Goal: Find specific page/section: Find specific page/section

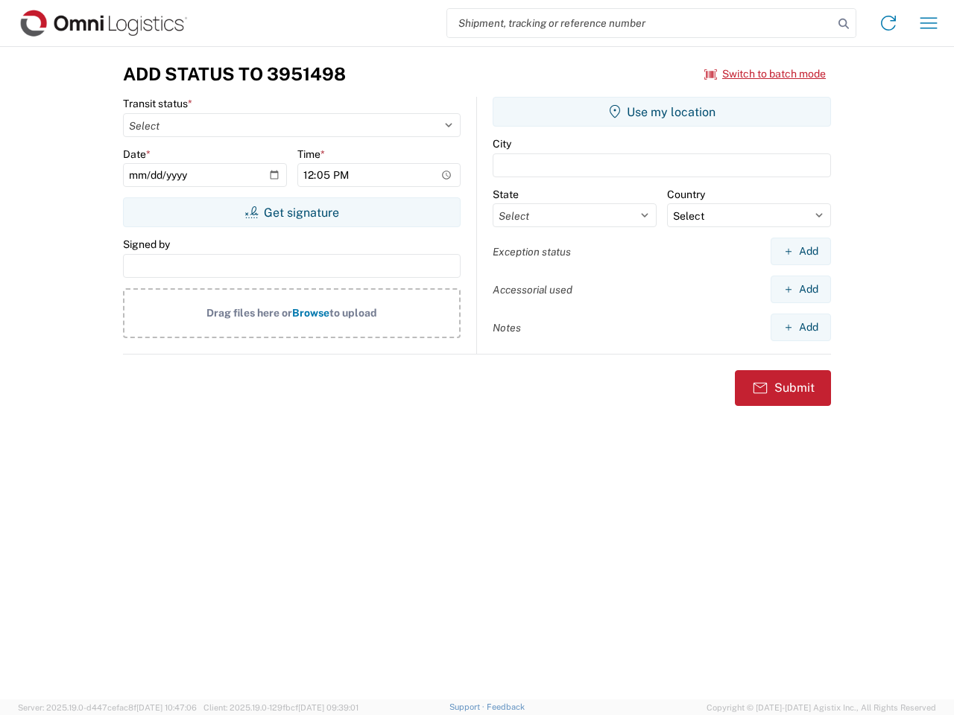
click at [640, 23] on input "search" at bounding box center [640, 23] width 386 height 28
click at [844, 24] on icon at bounding box center [843, 23] width 21 height 21
click at [888, 23] on icon at bounding box center [888, 23] width 24 height 24
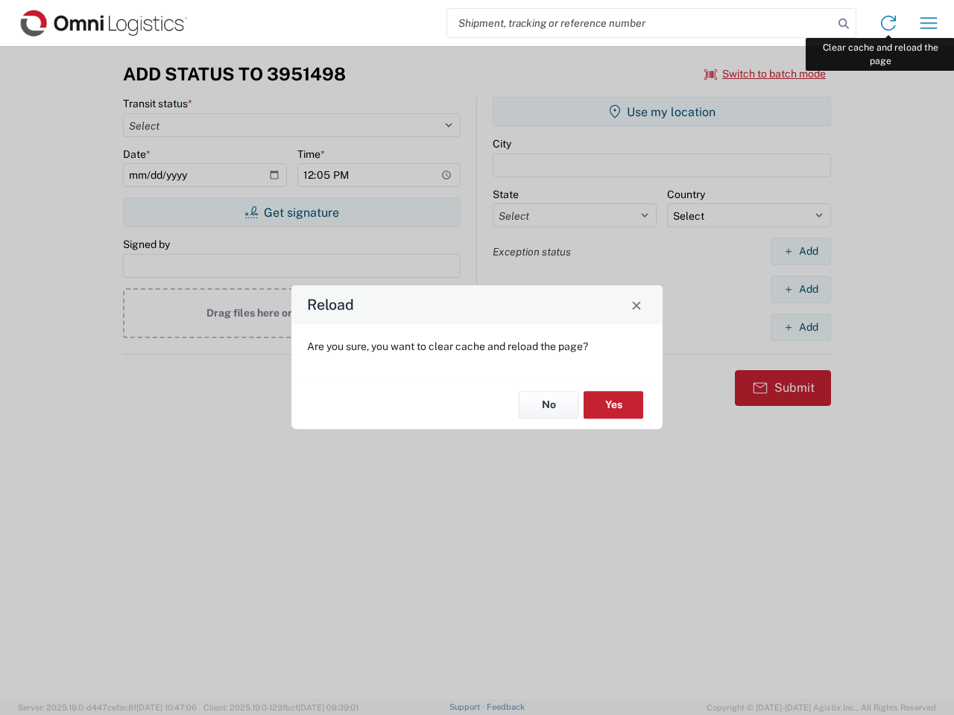
click at [929, 23] on div "Reload Are you sure, you want to clear cache and reload the page? No Yes" at bounding box center [477, 357] width 954 height 715
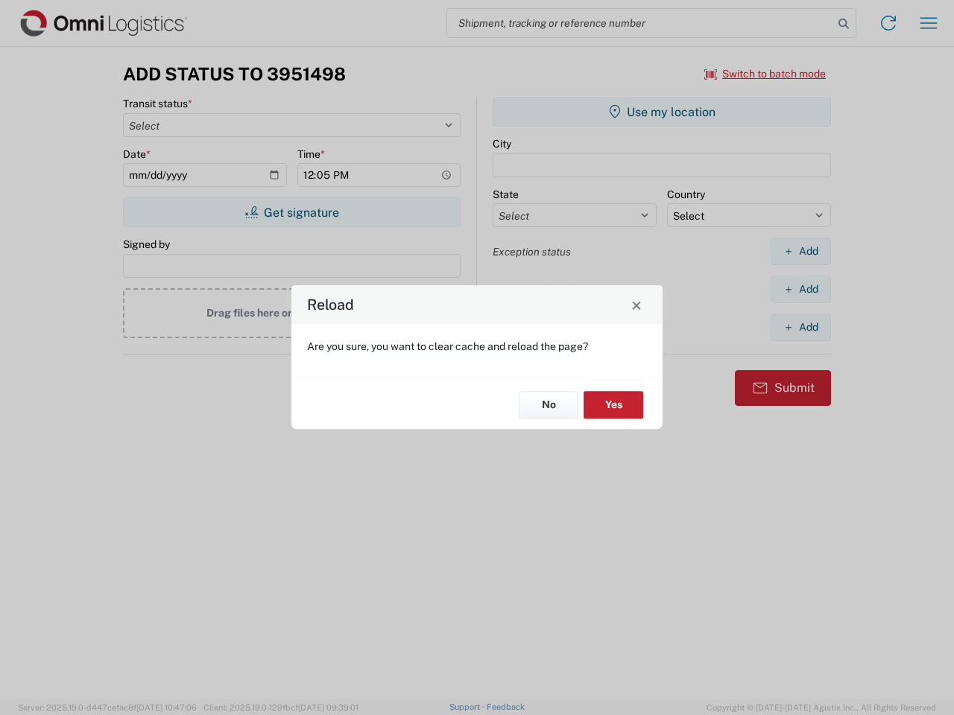
click at [765, 74] on div "Reload Are you sure, you want to clear cache and reload the page? No Yes" at bounding box center [477, 357] width 954 height 715
click at [291, 212] on div "Reload Are you sure, you want to clear cache and reload the page? No Yes" at bounding box center [477, 357] width 954 height 715
click at [662, 112] on div "Reload Are you sure, you want to clear cache and reload the page? No Yes" at bounding box center [477, 357] width 954 height 715
click at [800, 251] on div "Reload Are you sure, you want to clear cache and reload the page? No Yes" at bounding box center [477, 357] width 954 height 715
click at [800, 289] on div "Reload Are you sure, you want to clear cache and reload the page? No Yes" at bounding box center [477, 357] width 954 height 715
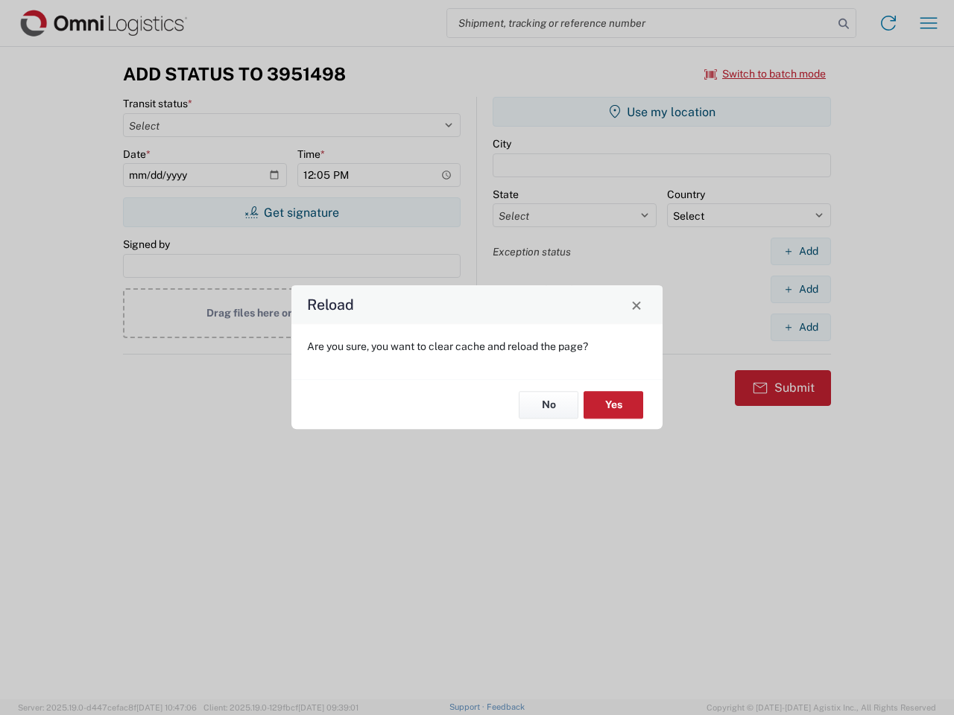
click at [800, 327] on div "Reload Are you sure, you want to clear cache and reload the page? No Yes" at bounding box center [477, 357] width 954 height 715
